Goal: Information Seeking & Learning: Check status

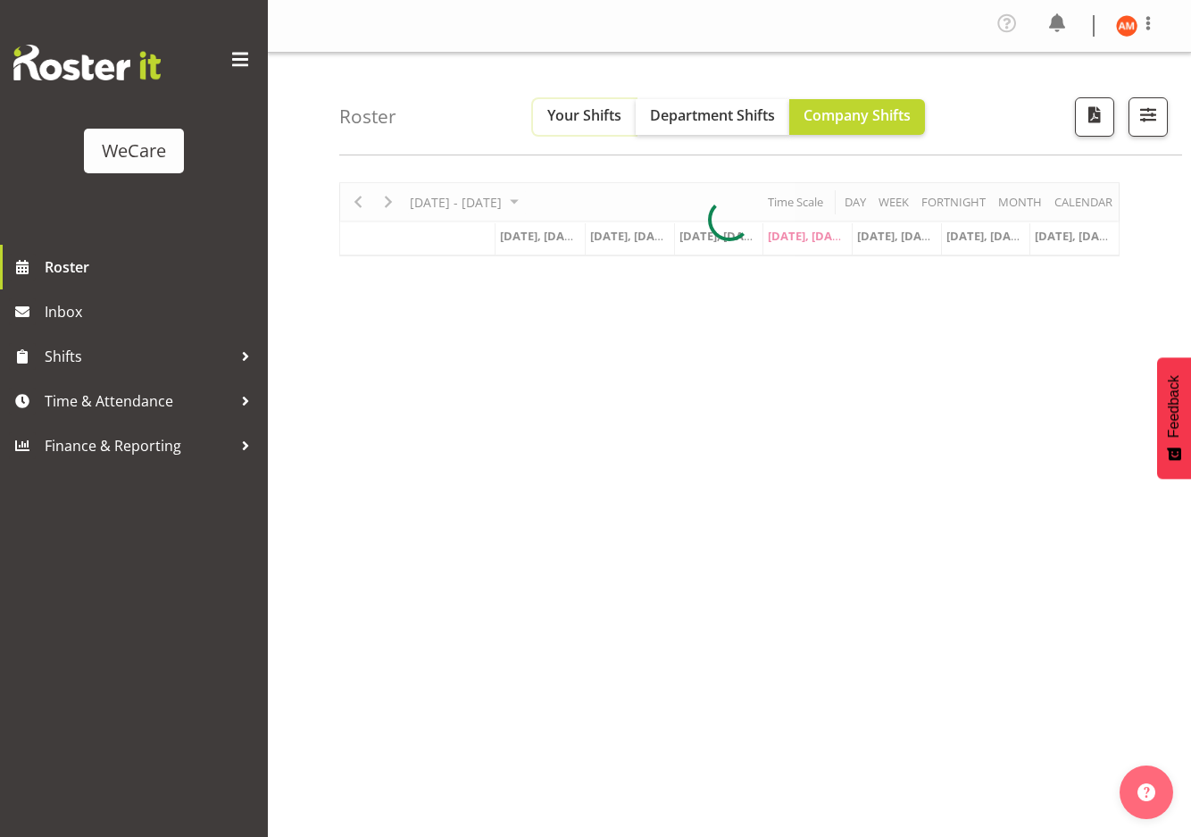
click at [553, 119] on span "Your Shifts" at bounding box center [584, 115] width 74 height 20
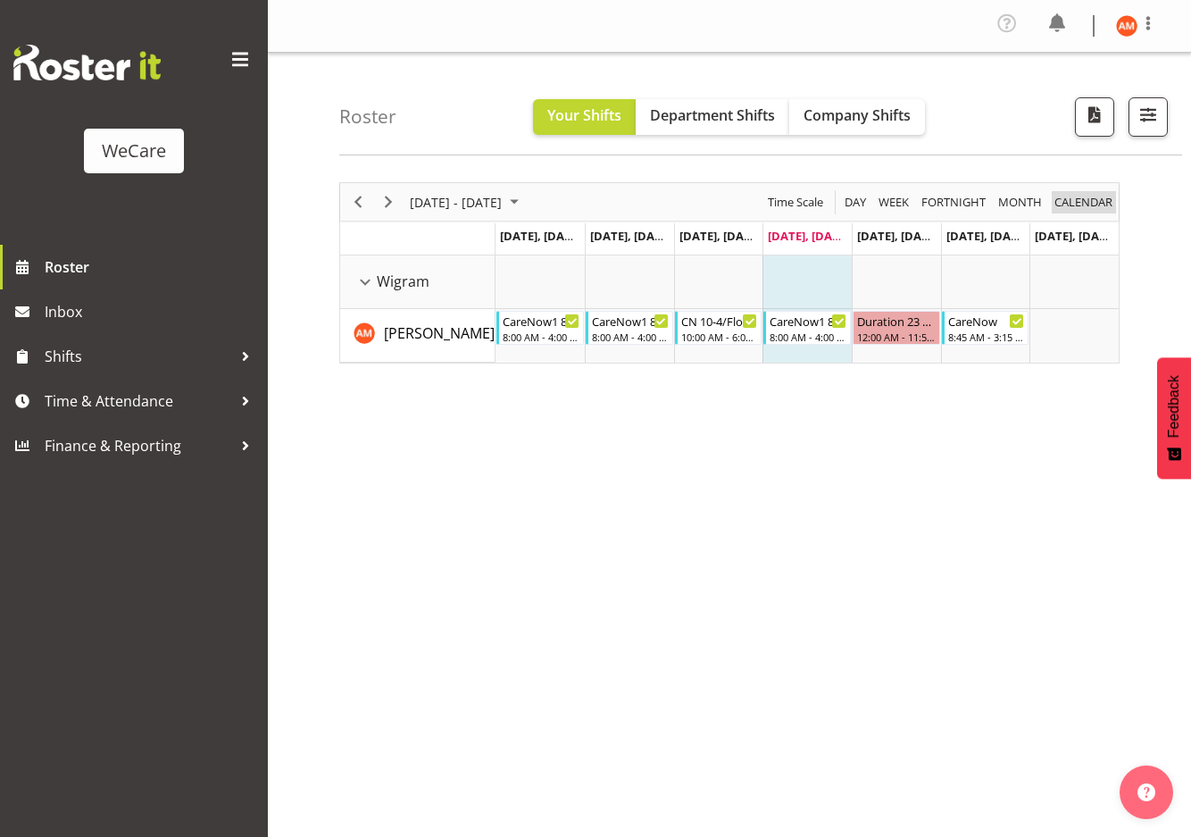
click at [1104, 195] on span "calendar" at bounding box center [1084, 202] width 62 height 22
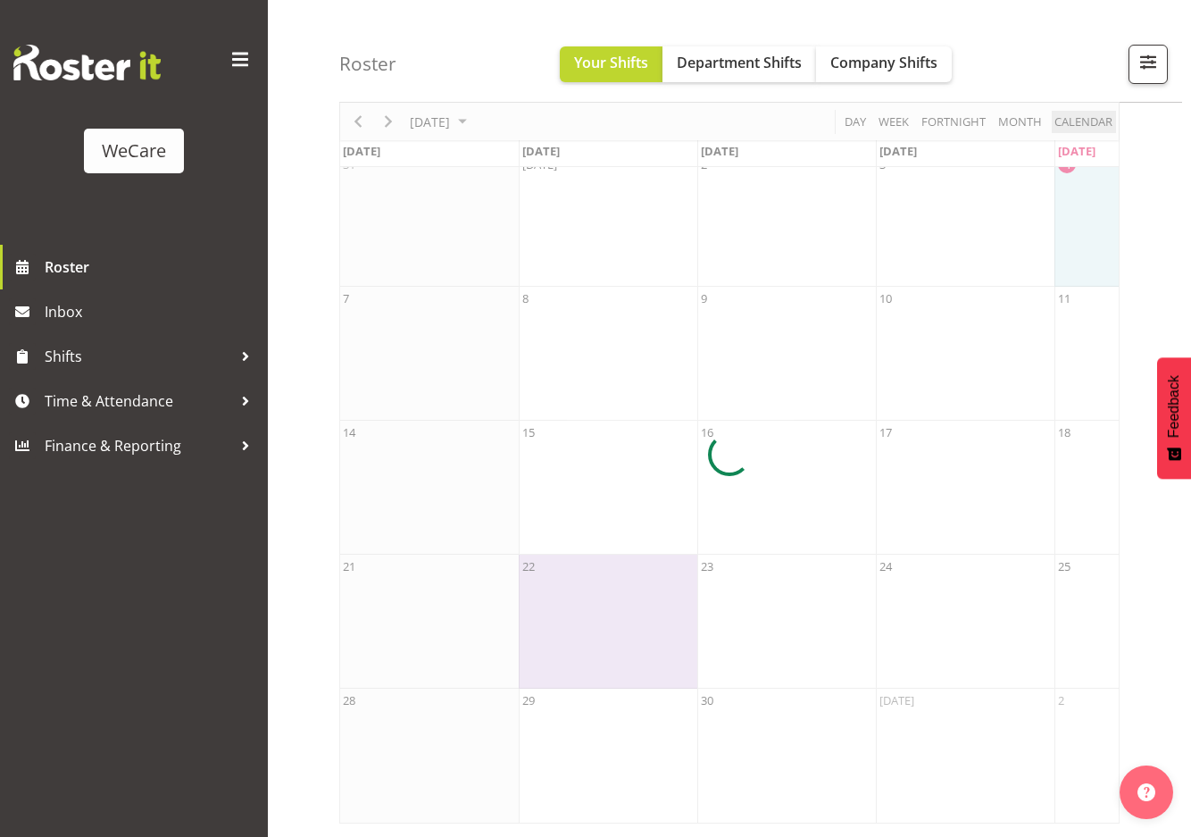
scroll to position [111, 0]
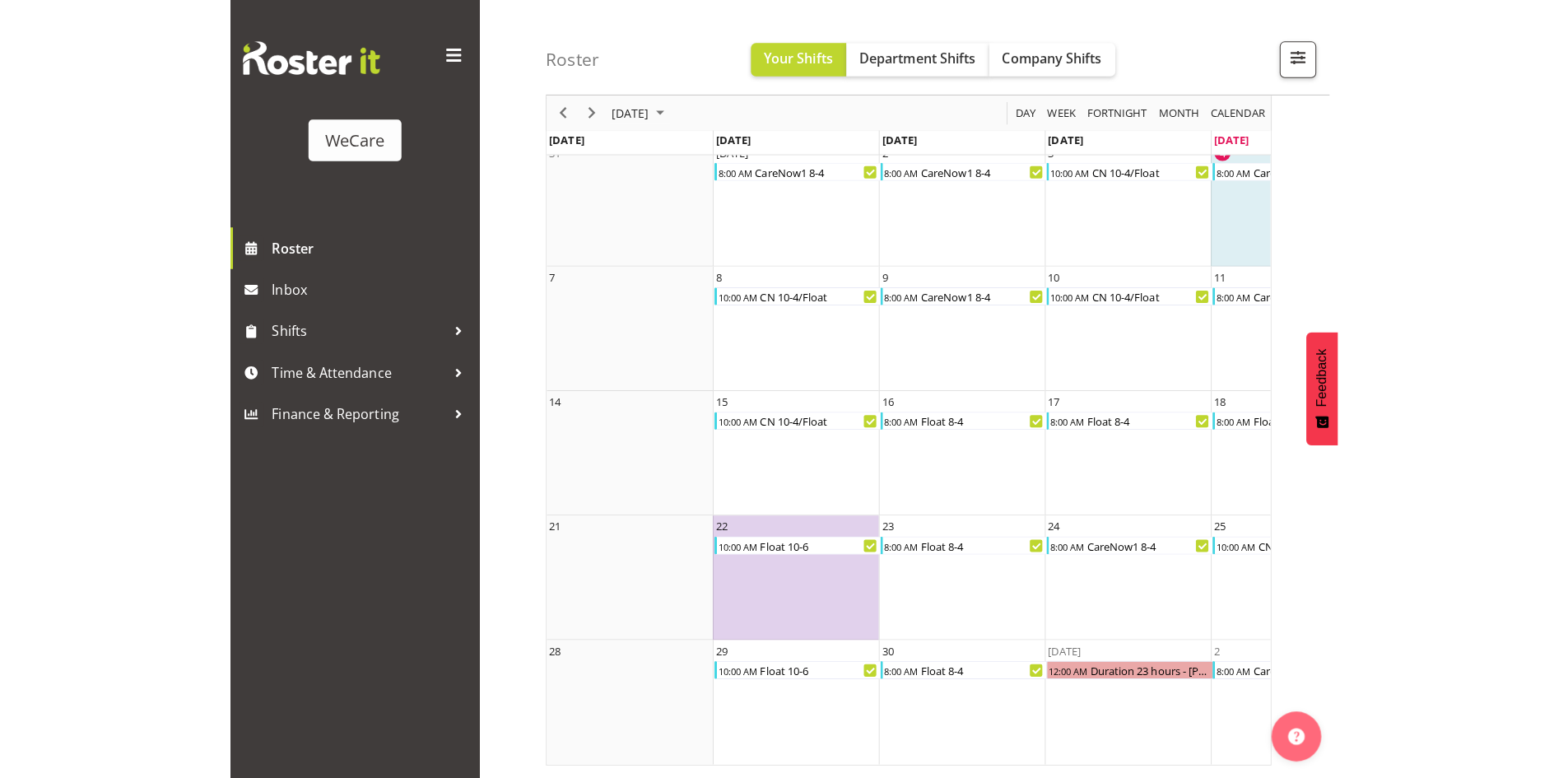
scroll to position [83, 0]
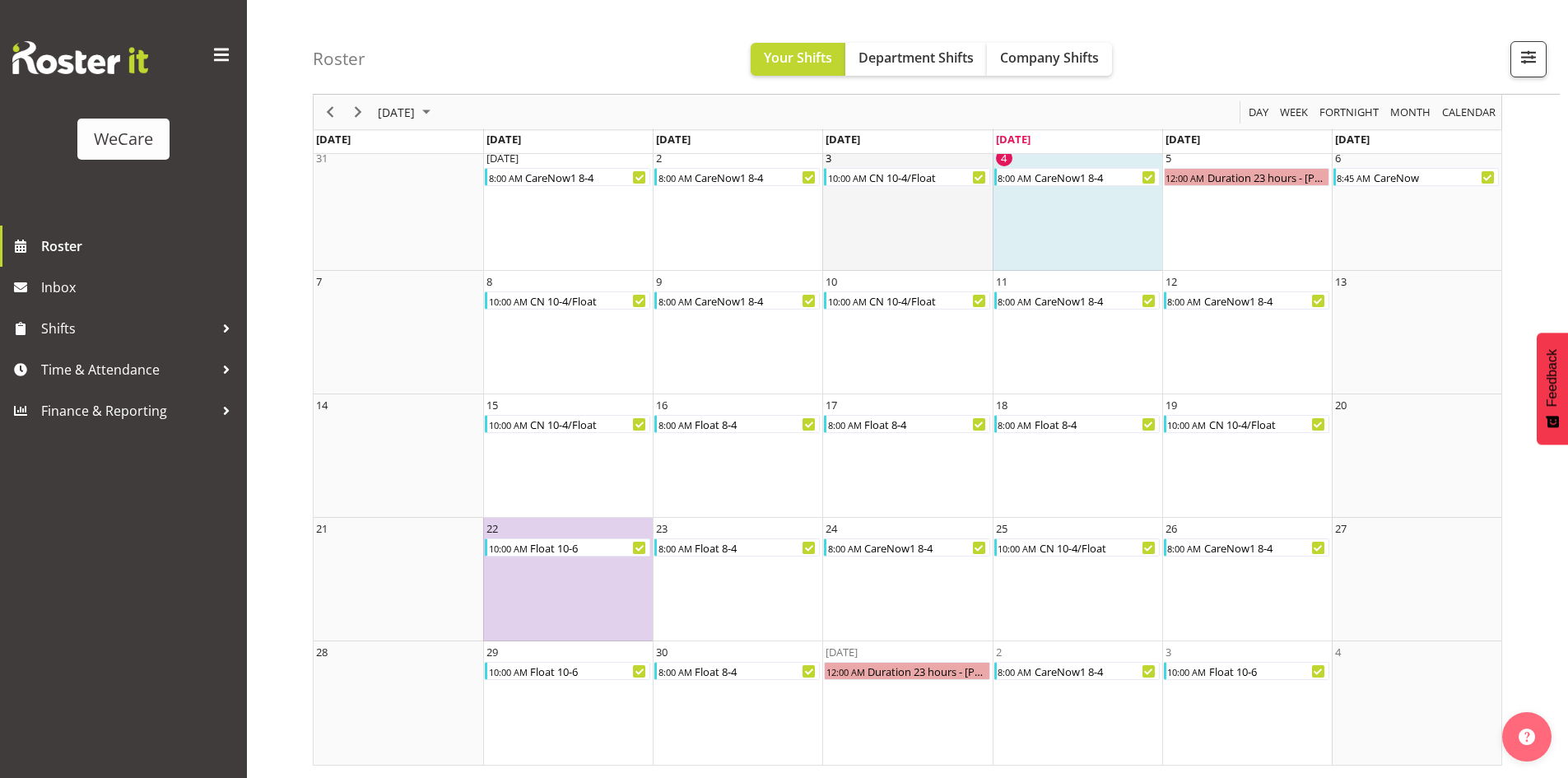
click at [851, 218] on td "3 10:00 AM CN 10-4/Float" at bounding box center [907, 209] width 170 height 124
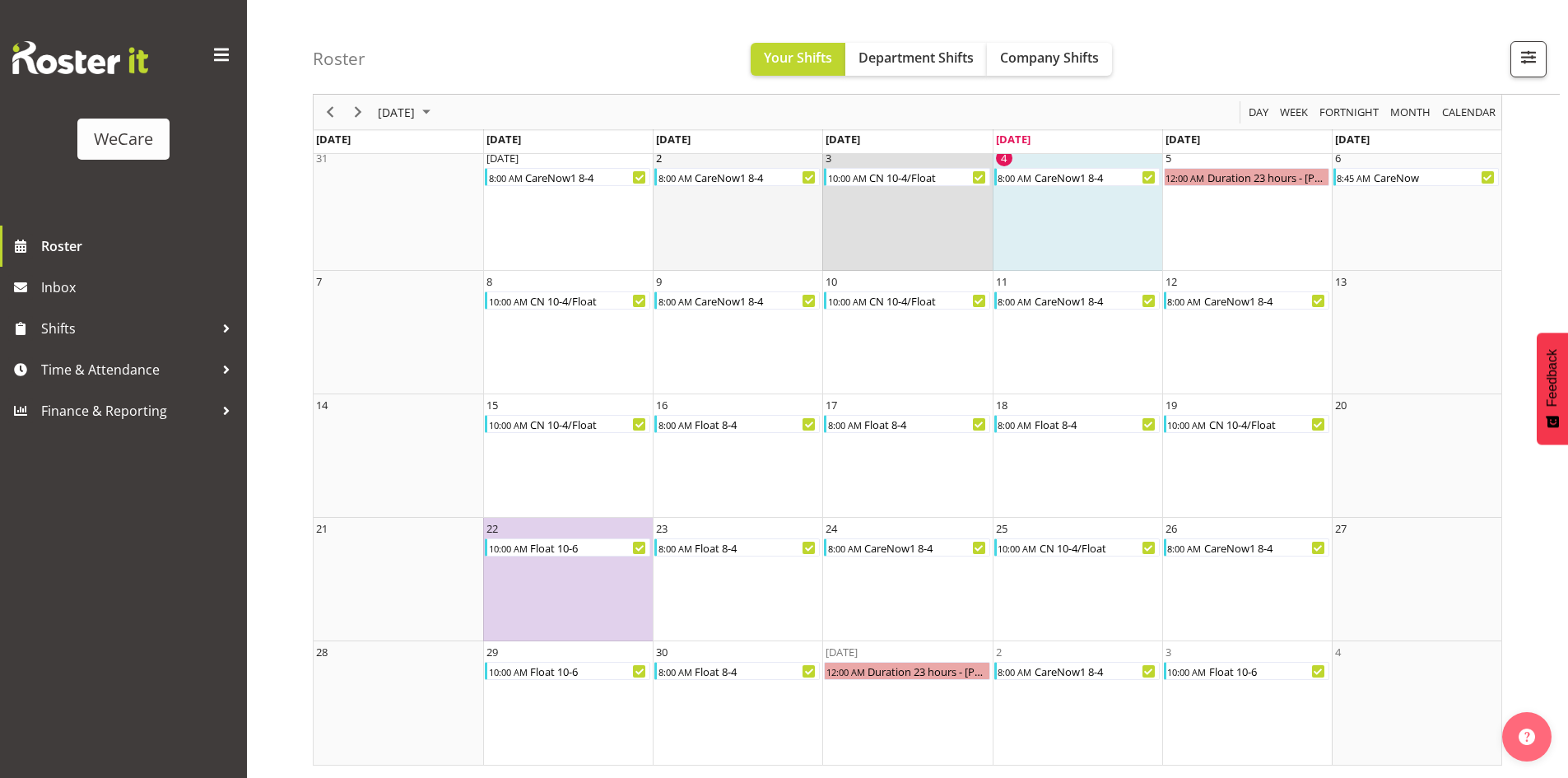
click at [742, 220] on td "2 8:00 AM CareNow1 8-4" at bounding box center [737, 209] width 170 height 124
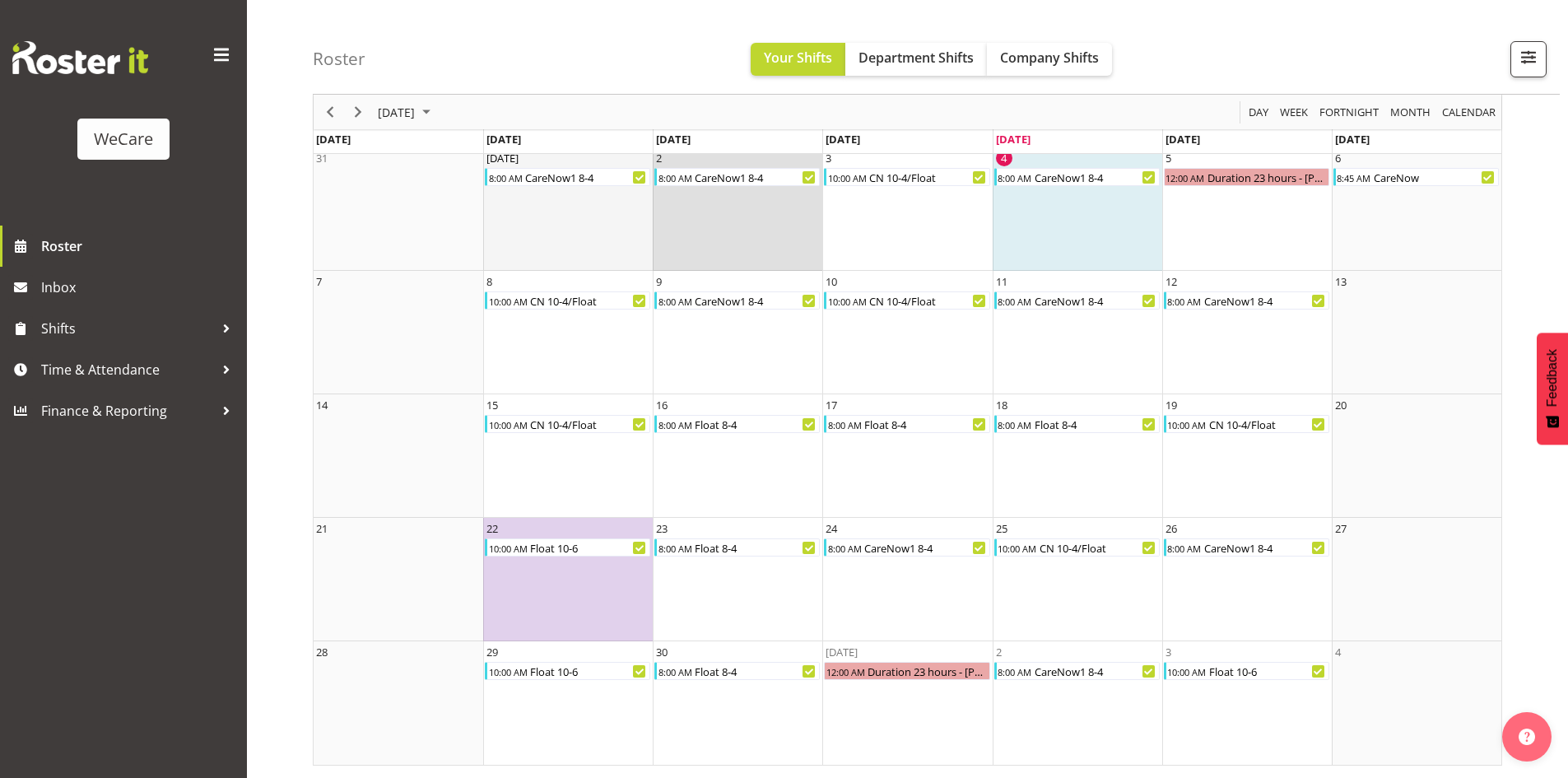
click at [630, 219] on td "[DATE] 8:00 AM CareNow1 8-4" at bounding box center [568, 209] width 170 height 124
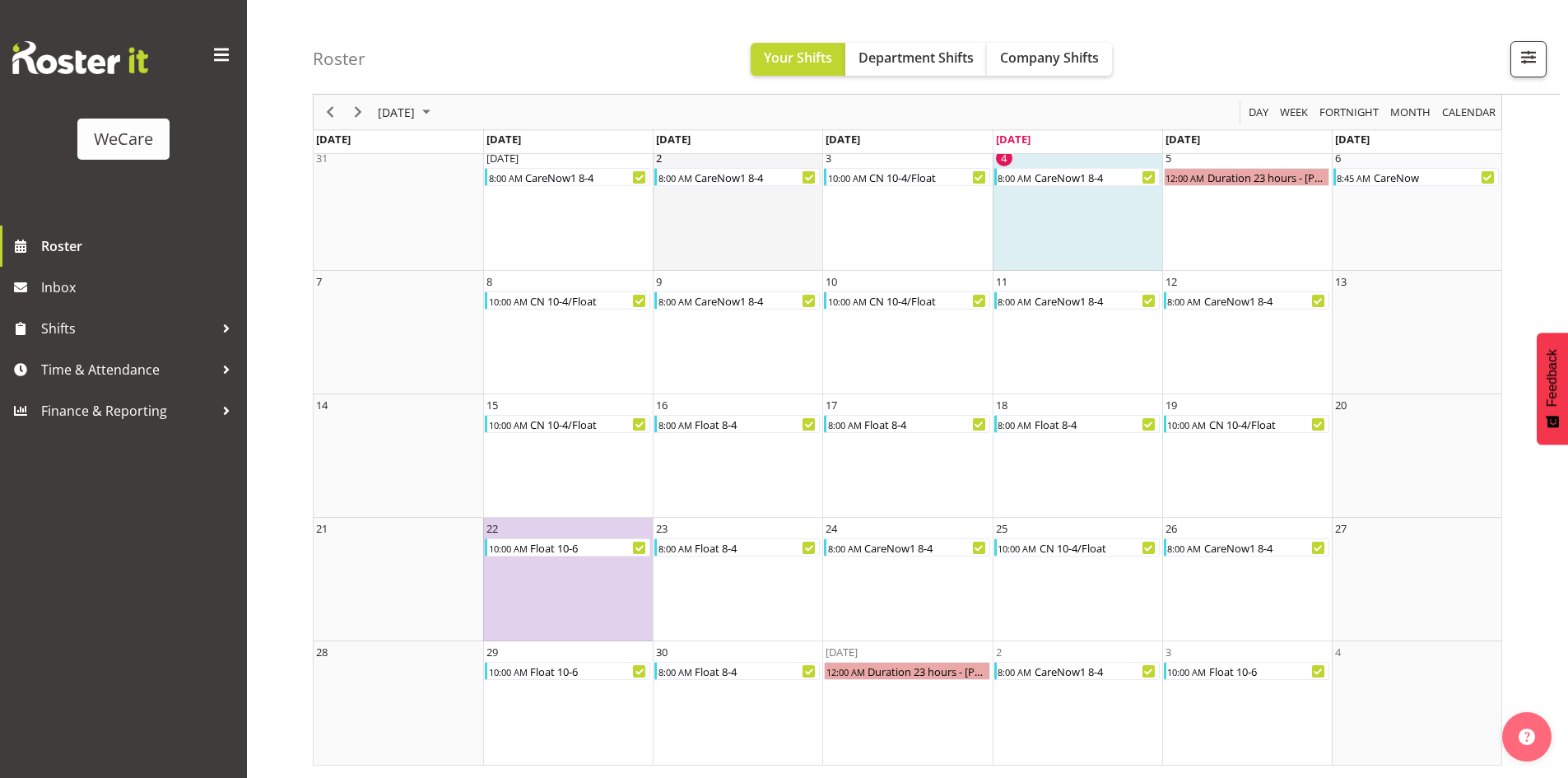
click at [745, 238] on td "2 8:00 AM CareNow1 8-4" at bounding box center [737, 209] width 170 height 124
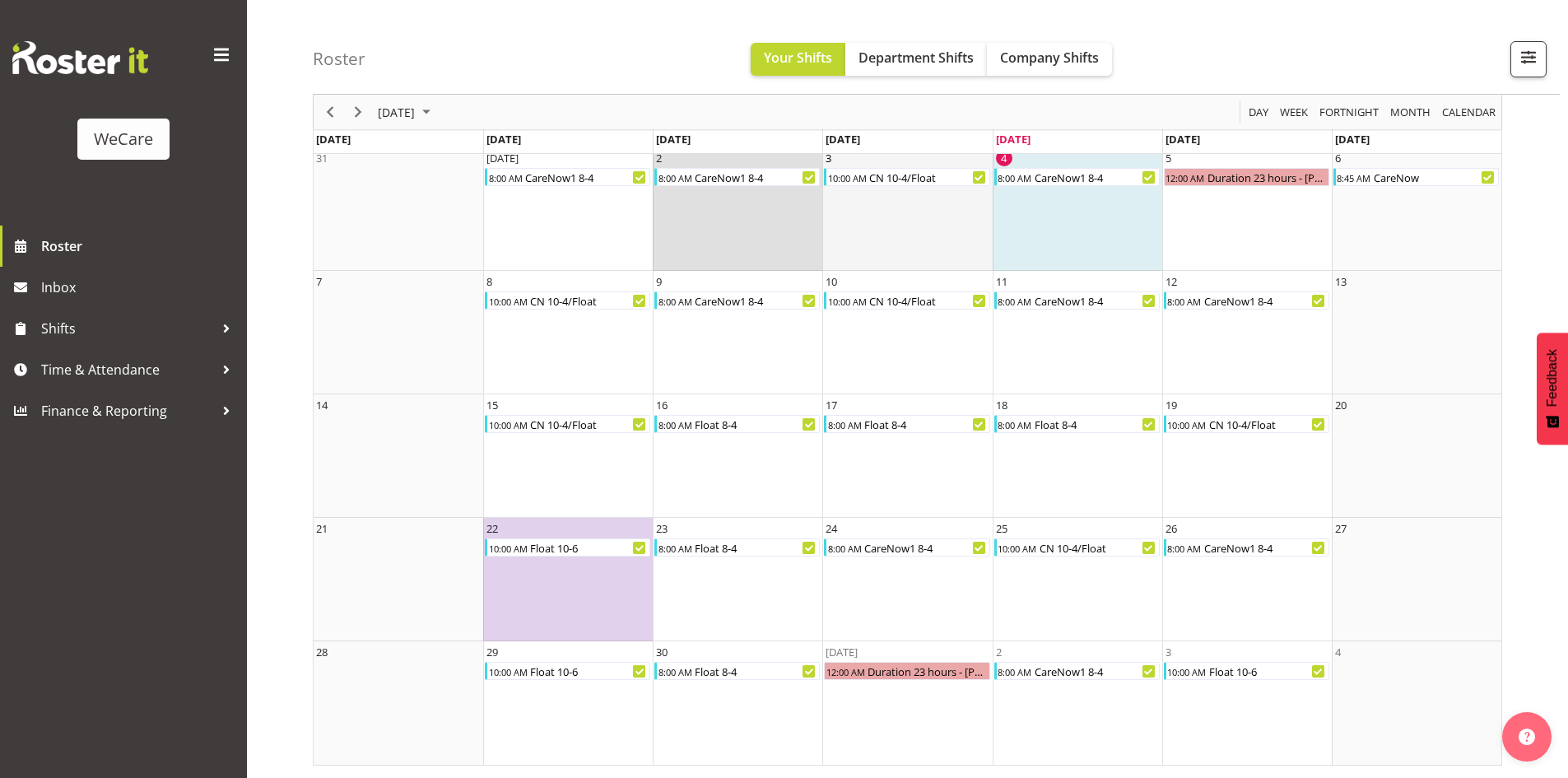
click at [890, 219] on td "3 10:00 AM CN 10-4/Float" at bounding box center [907, 209] width 170 height 124
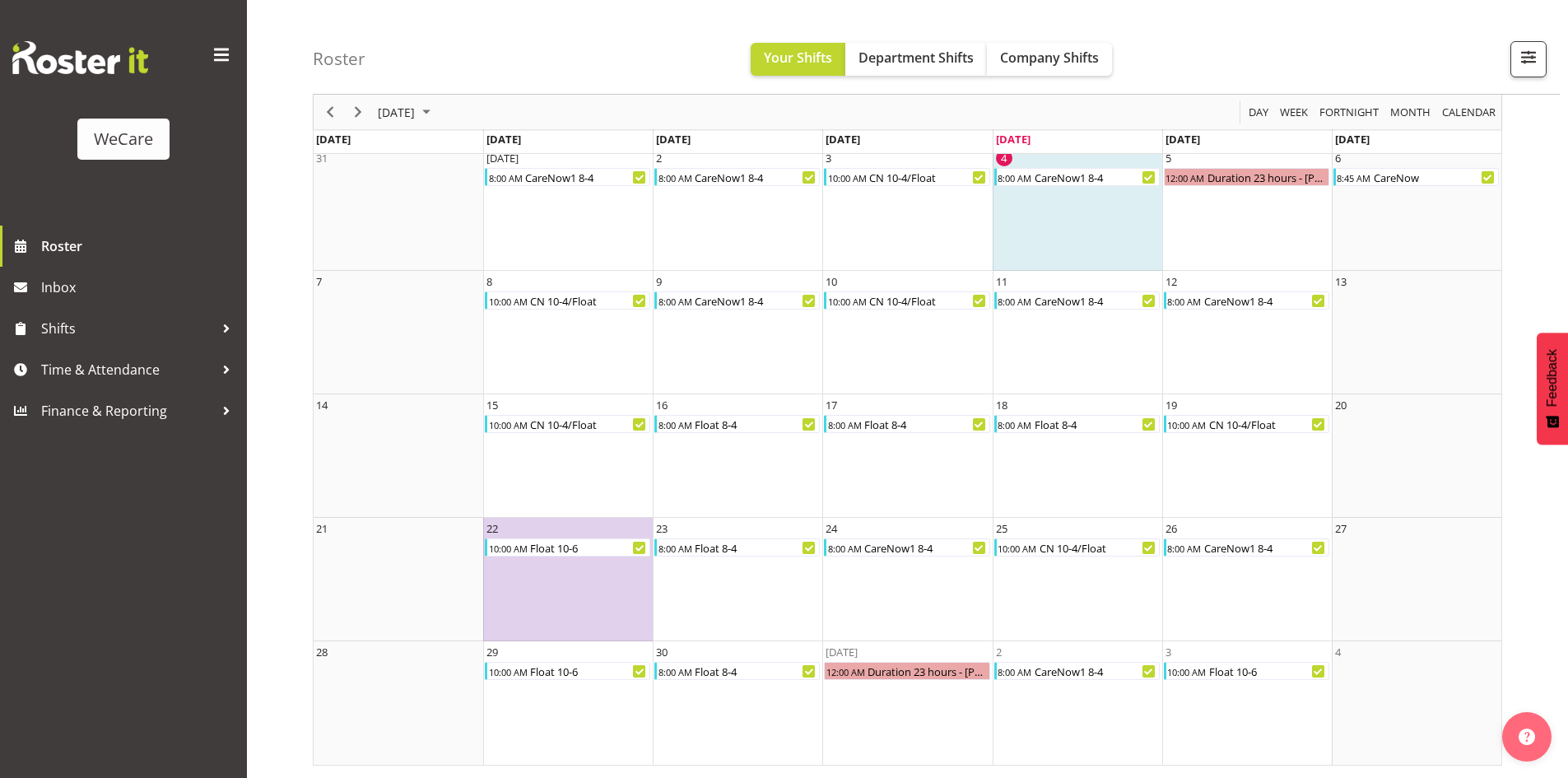
click at [1008, 219] on td "4 8:00 AM CareNow1 8-4" at bounding box center [1078, 209] width 170 height 124
click at [1097, 216] on td "5 12:00 AM Duration 23 hours - [PERSON_NAME]" at bounding box center [1247, 209] width 170 height 124
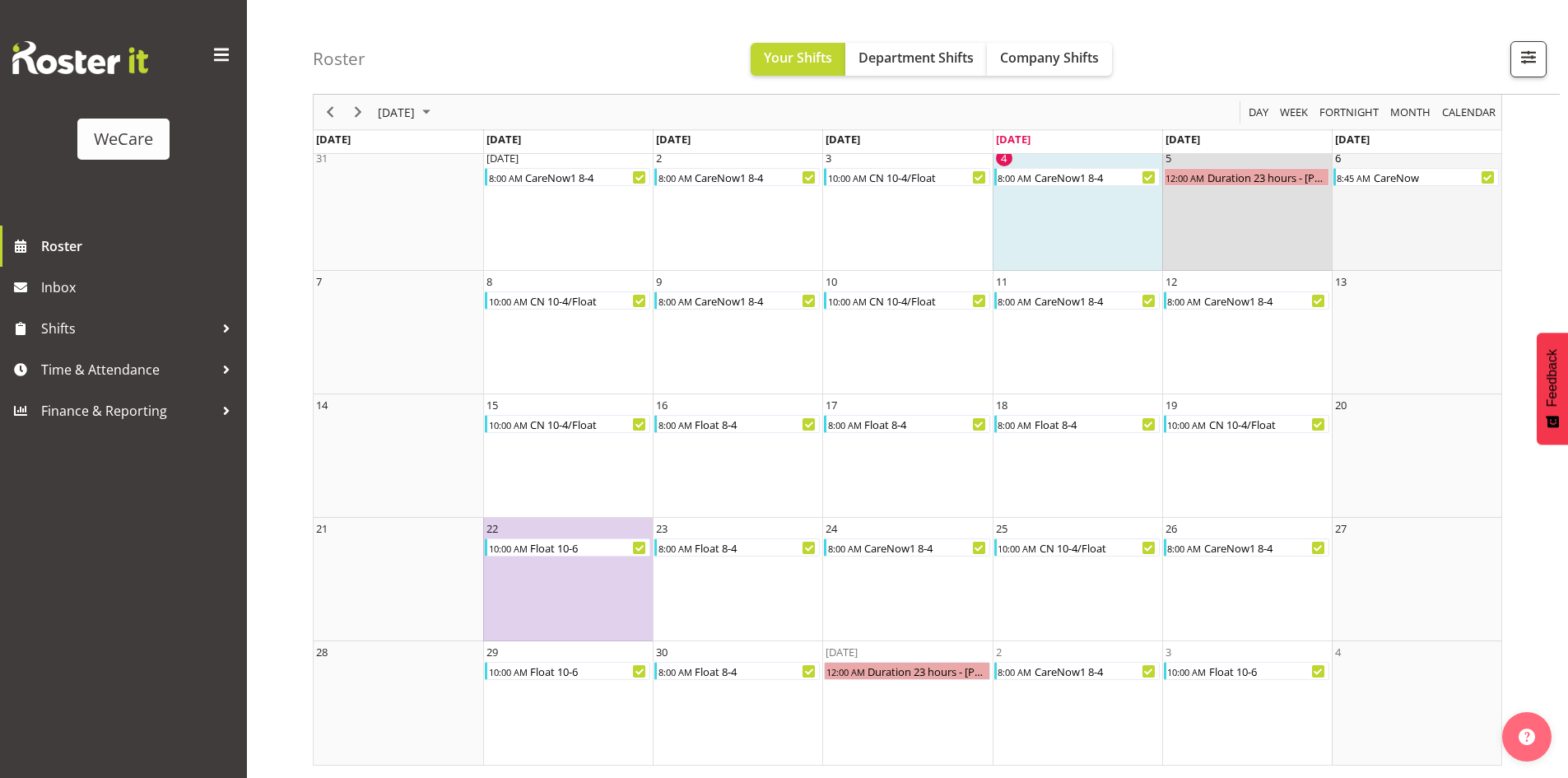
click at [1097, 213] on td "6 8:45 AM CareNow" at bounding box center [1417, 209] width 170 height 124
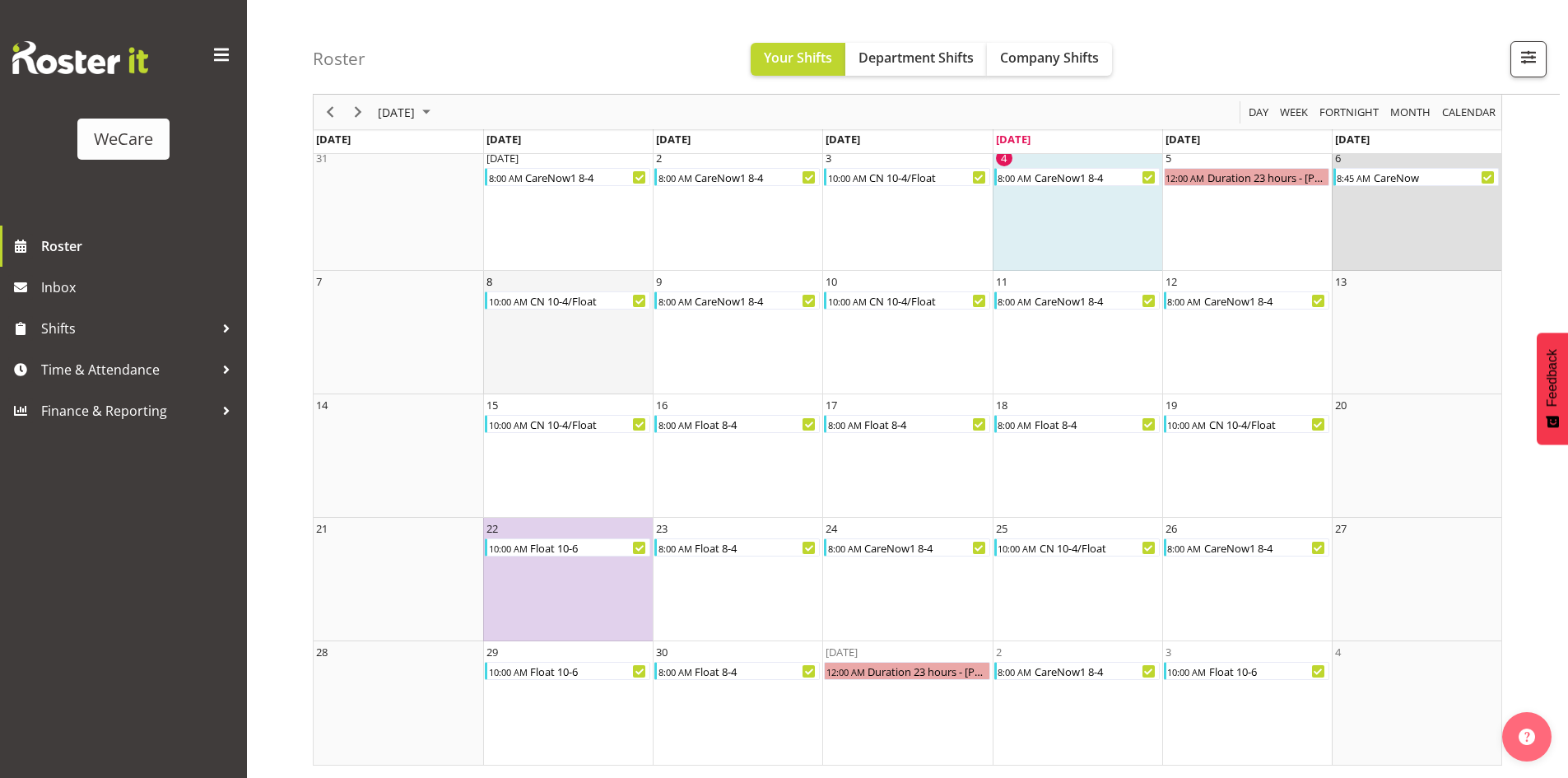
click at [511, 316] on td "8 10:00 AM CN 10-4/Float" at bounding box center [568, 333] width 170 height 124
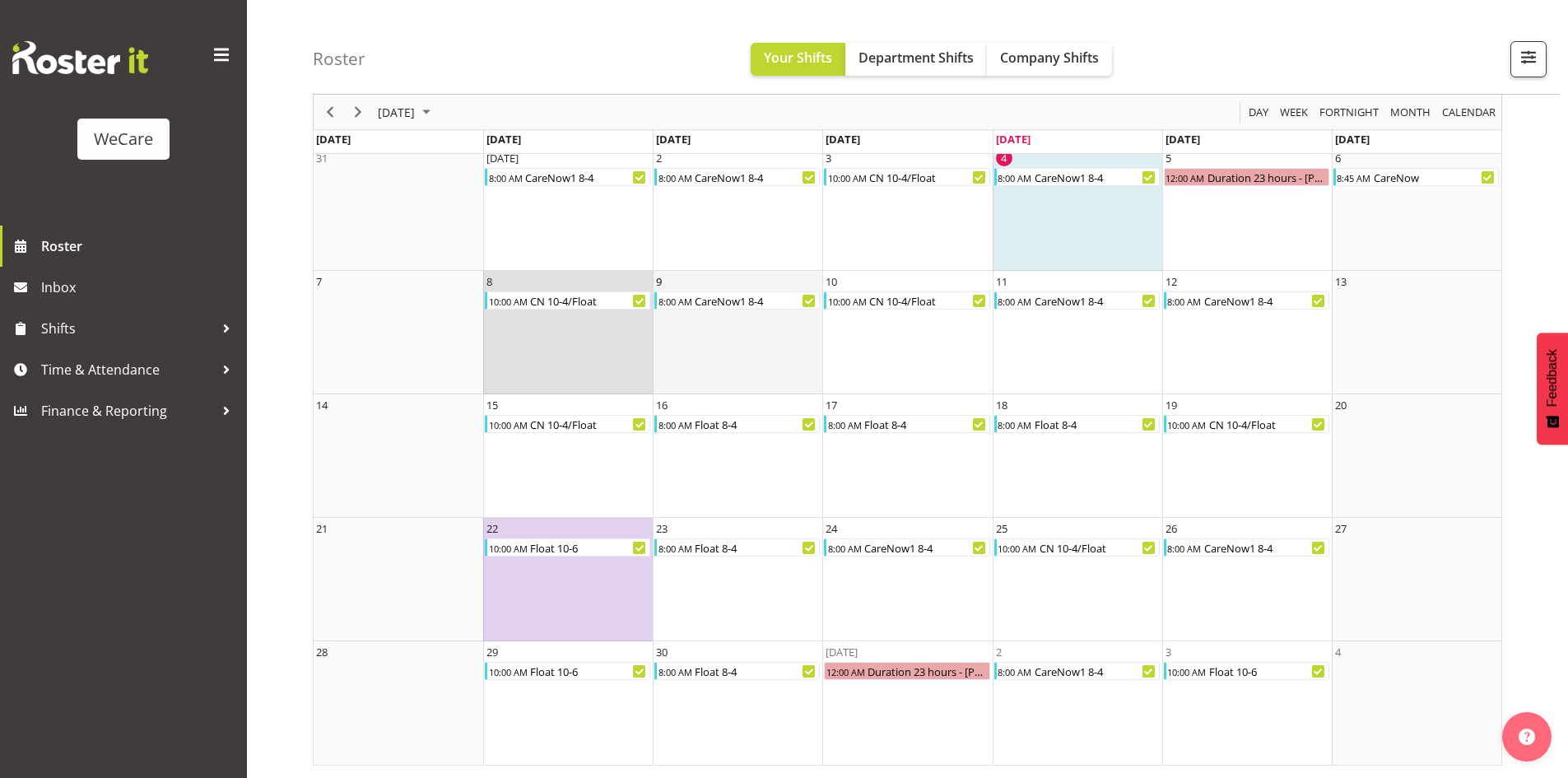
click at [726, 357] on td "9 8:00 AM CareNow1 8-4" at bounding box center [737, 333] width 170 height 124
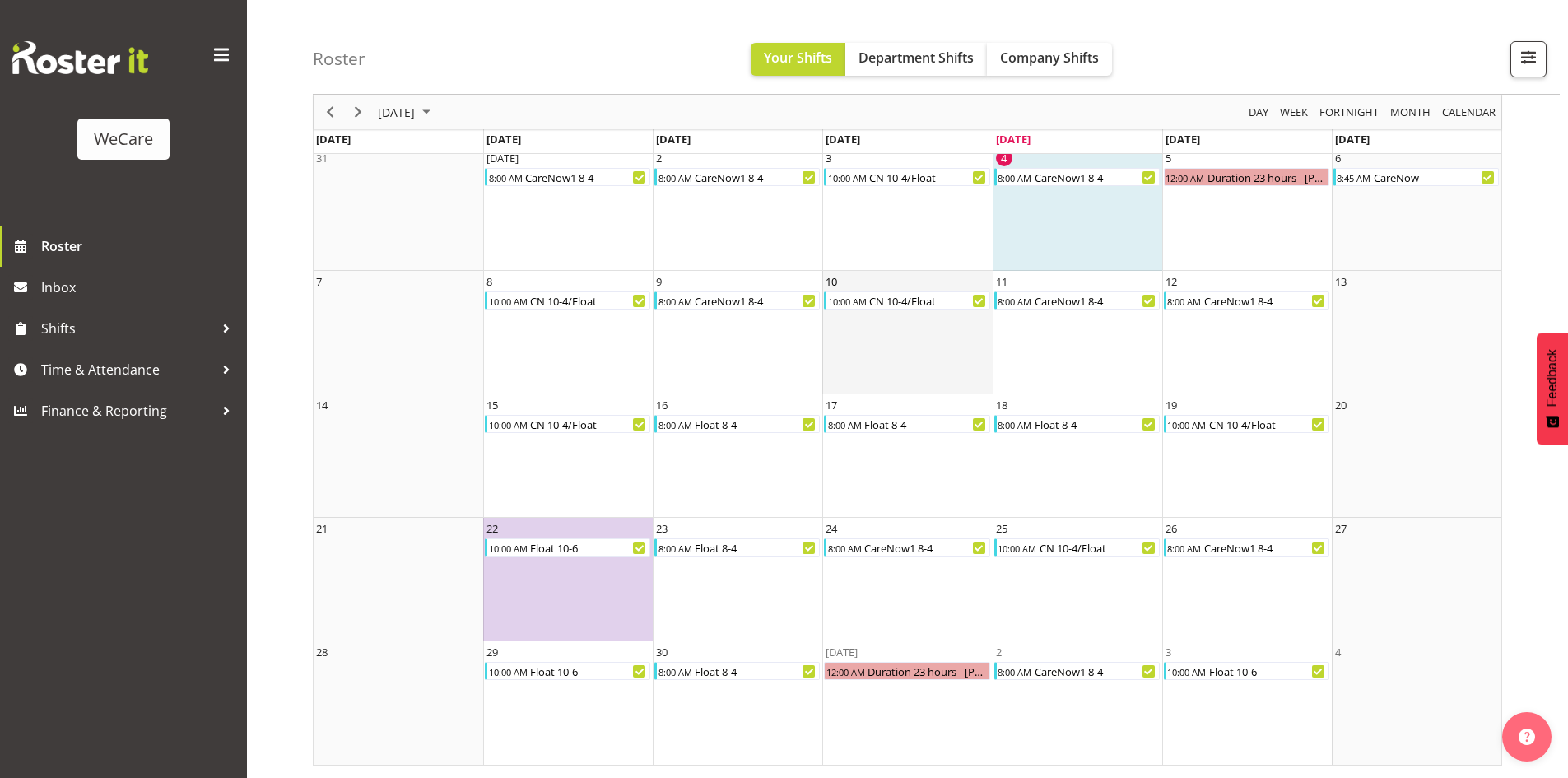
click at [918, 356] on td "10 10:00 AM CN 10-4/Float" at bounding box center [907, 333] width 170 height 124
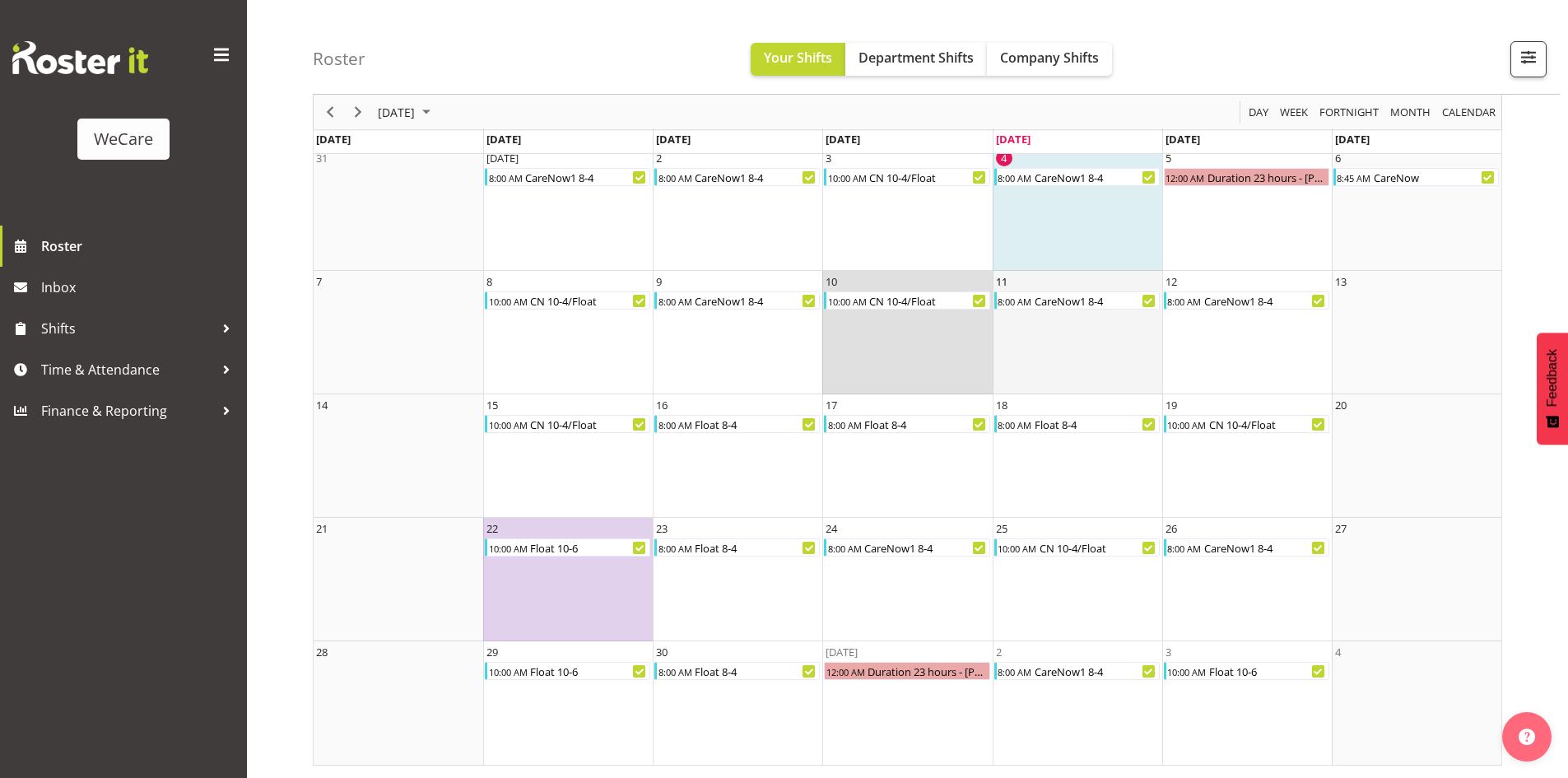
click at [1067, 346] on td "11 8:00 AM CareNow1 8-4" at bounding box center [1078, 333] width 170 height 124
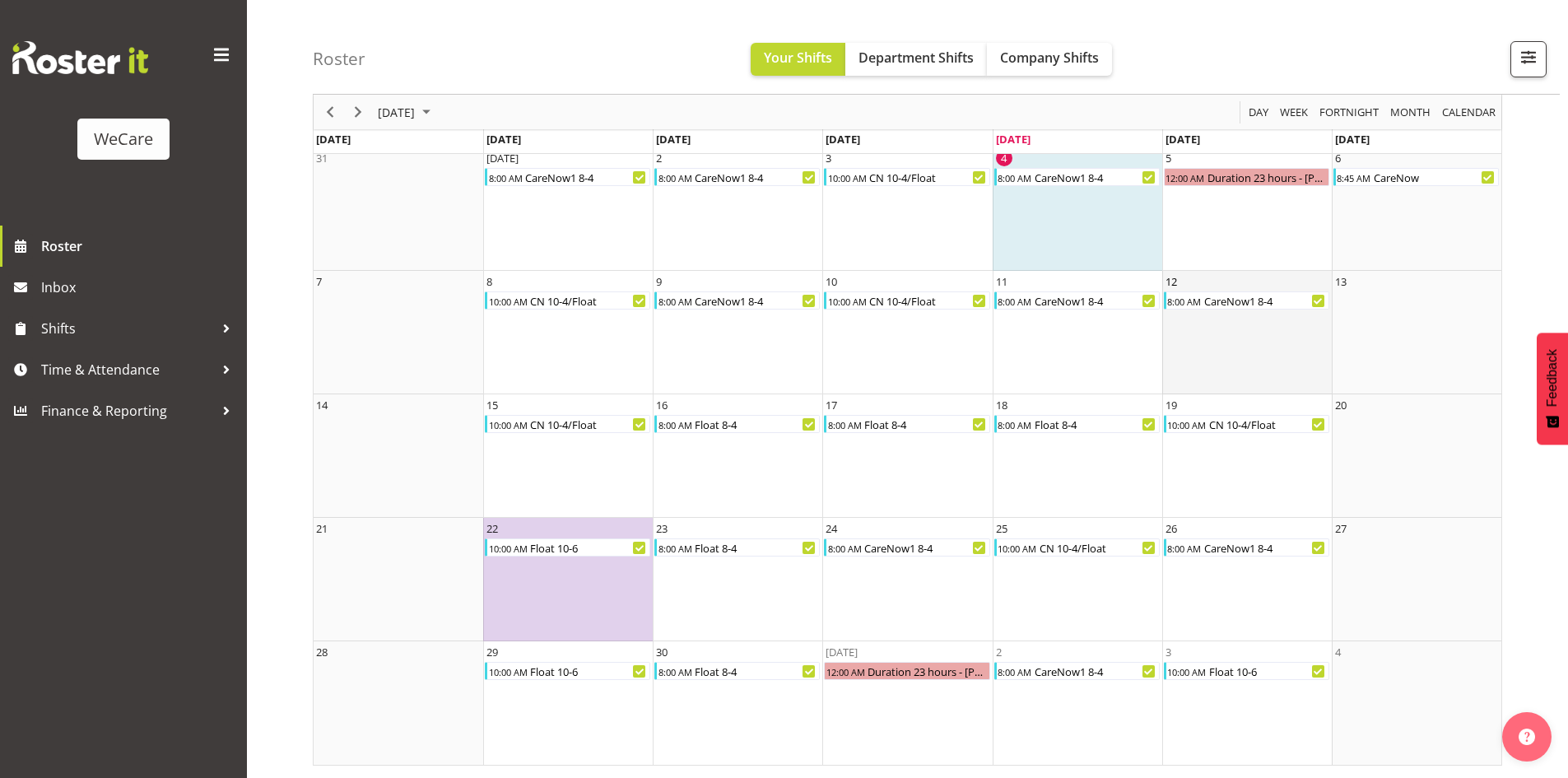
click at [1097, 345] on td "12 8:00 AM CareNow1 8-4" at bounding box center [1247, 333] width 170 height 124
click at [356, 109] on span "Next" at bounding box center [358, 112] width 19 height 20
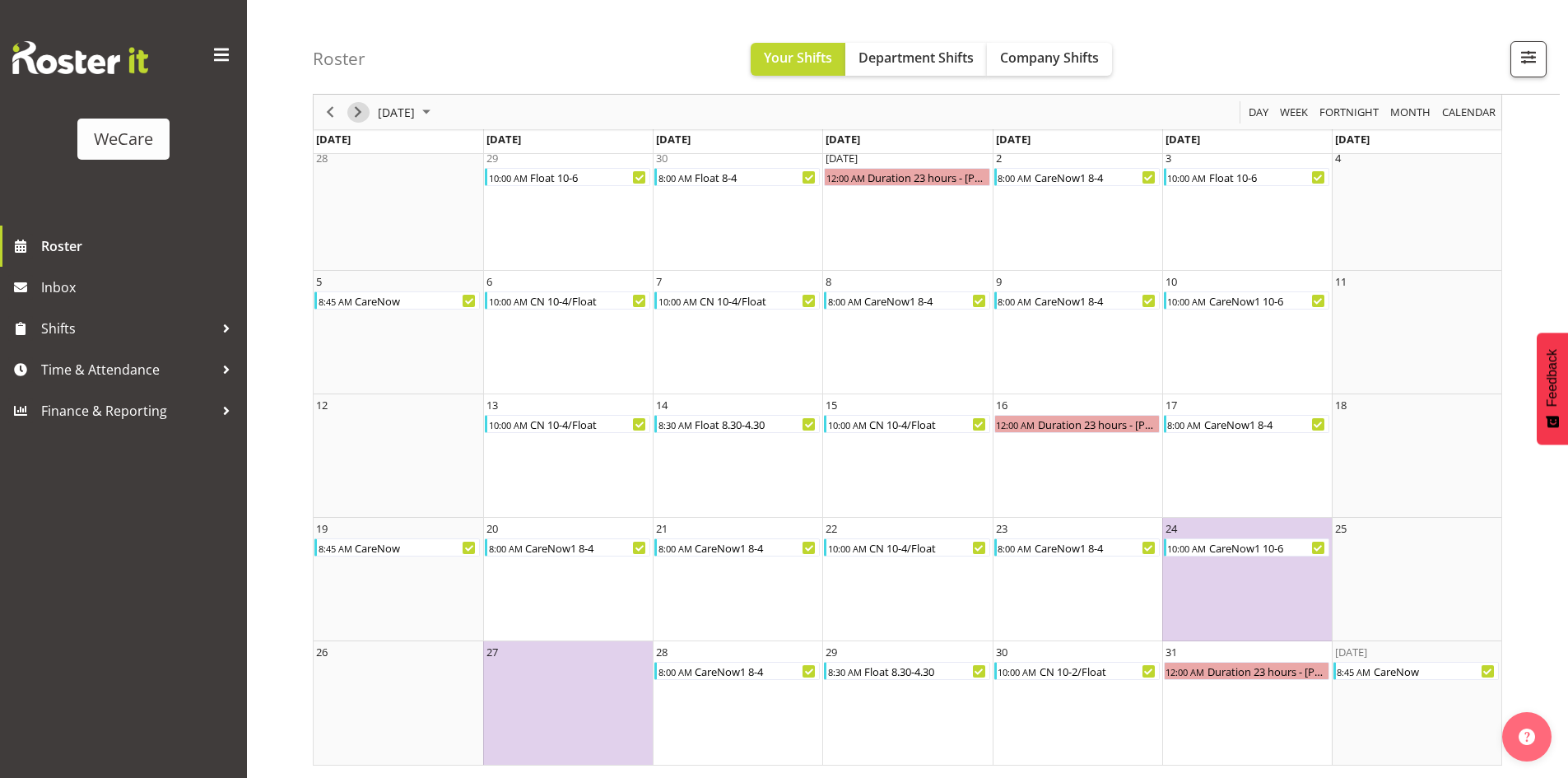
click at [356, 109] on span "Next" at bounding box center [358, 112] width 19 height 20
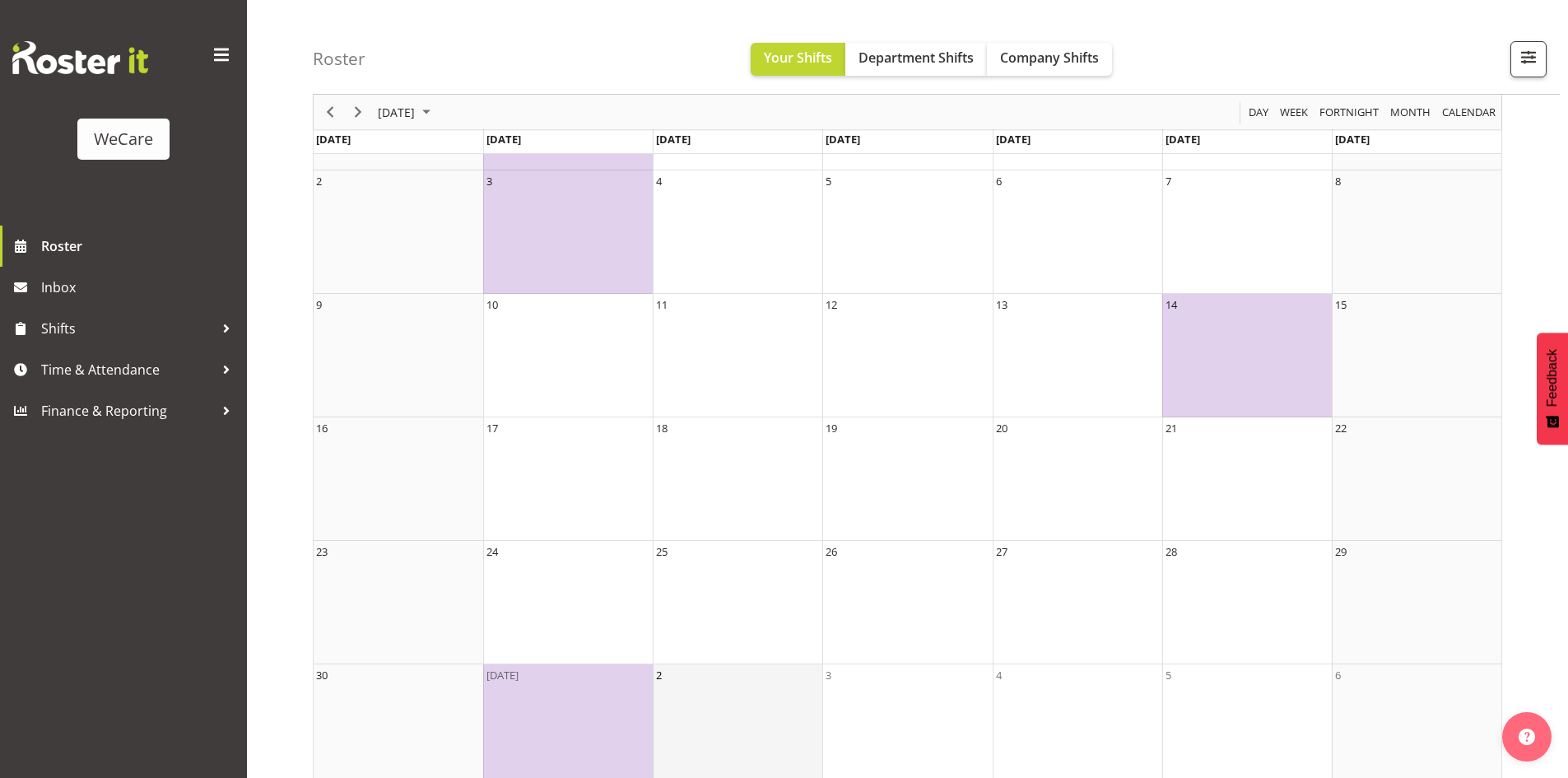
scroll to position [206, 0]
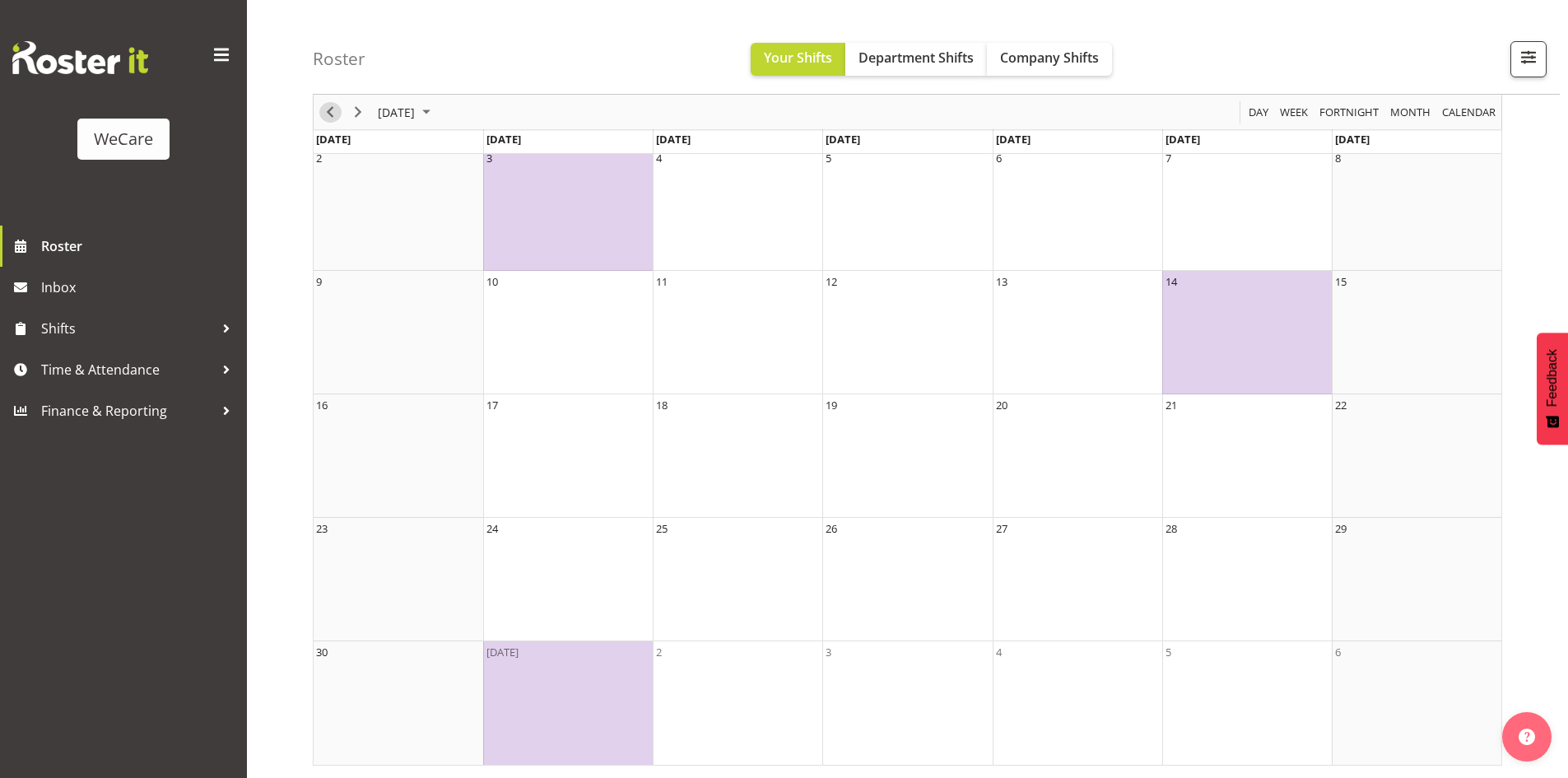
click at [326, 119] on span "Previous" at bounding box center [329, 112] width 19 height 20
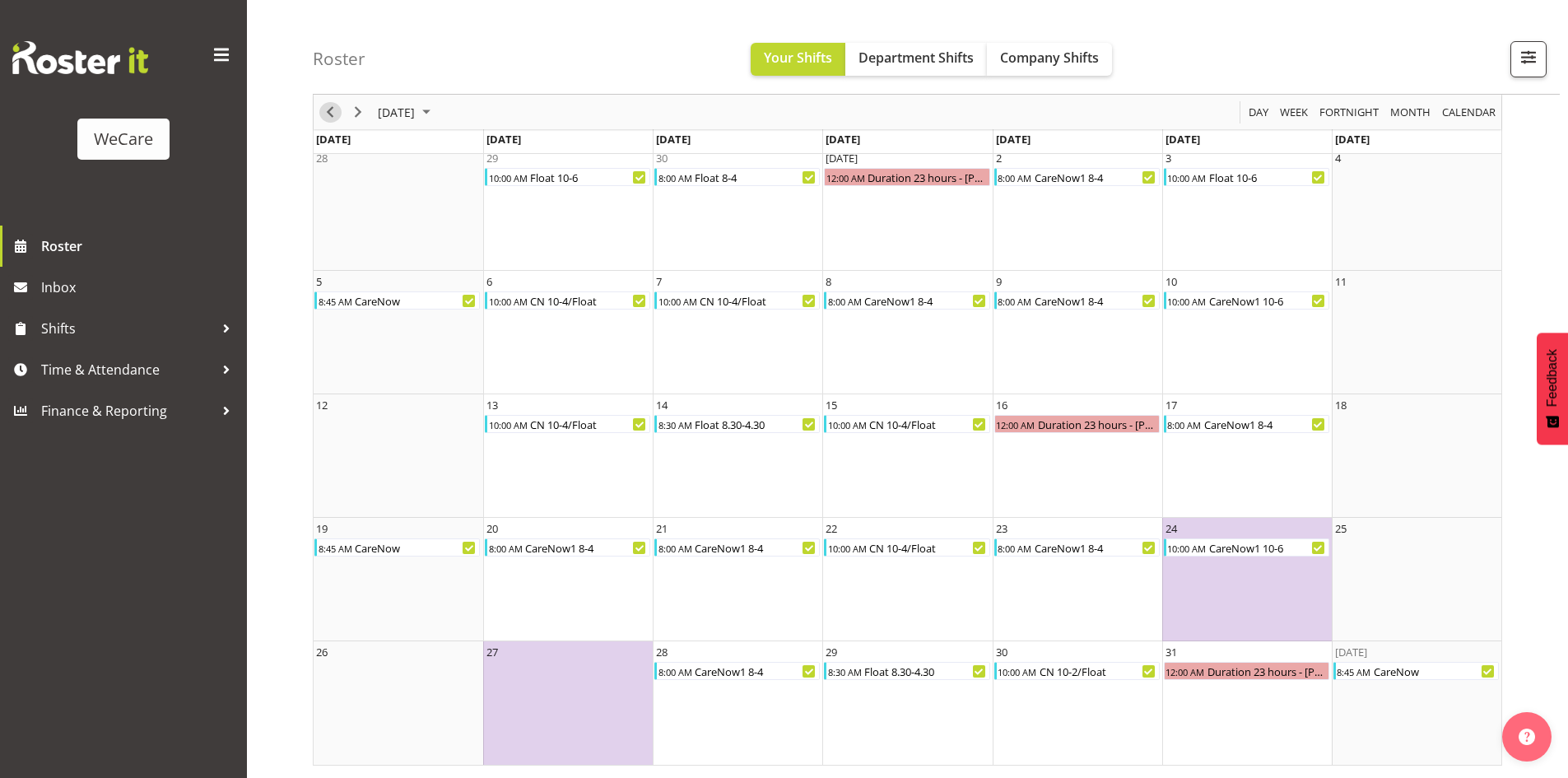
click at [329, 114] on span "Previous" at bounding box center [329, 112] width 19 height 20
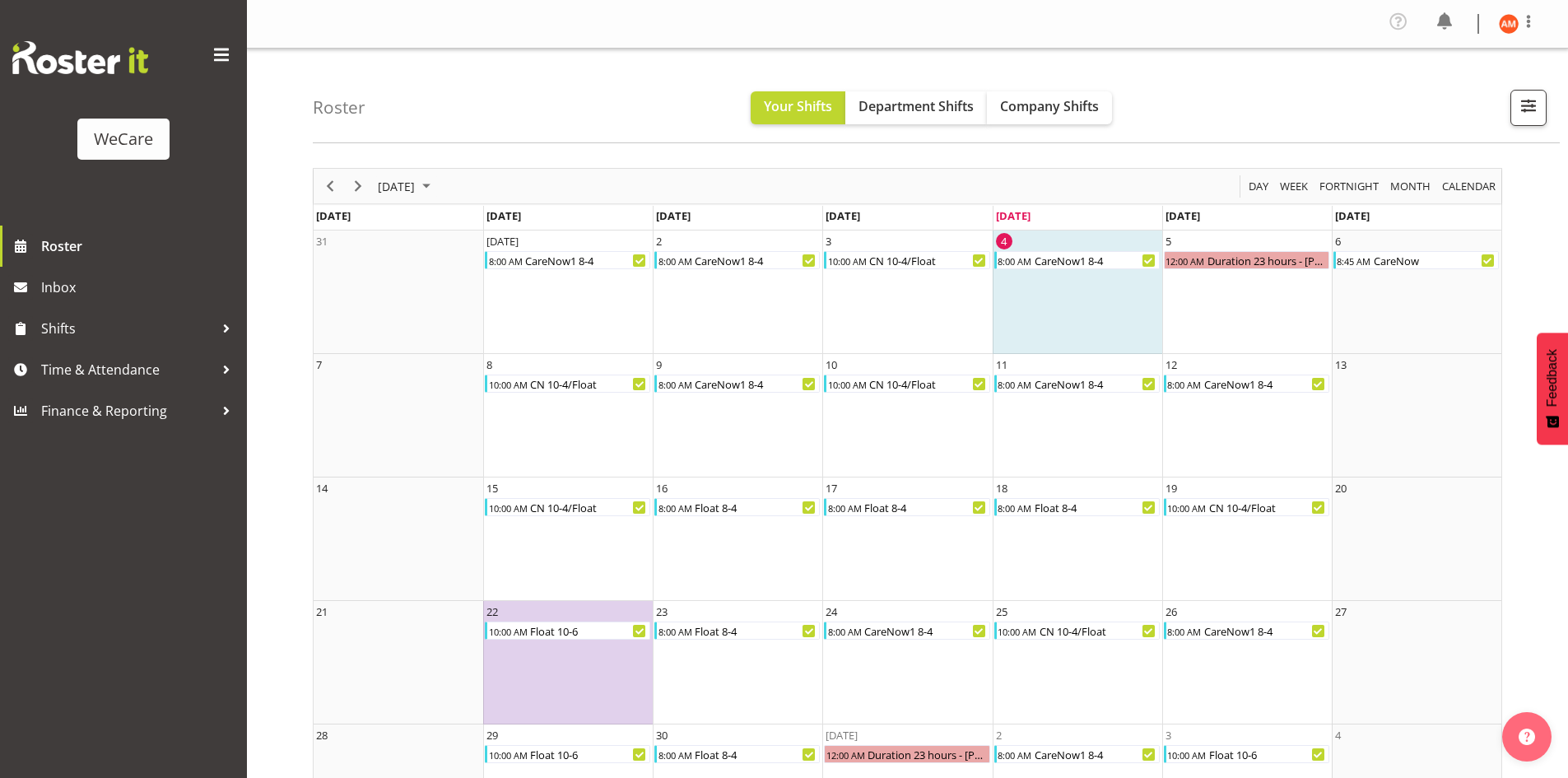
click at [1097, 10] on div "Profile Log Out" at bounding box center [1468, 24] width 166 height 31
click at [1097, 26] on img at bounding box center [1508, 23] width 19 height 19
click at [1097, 84] on link "Log Out" at bounding box center [1458, 90] width 158 height 29
